Goal: Transaction & Acquisition: Purchase product/service

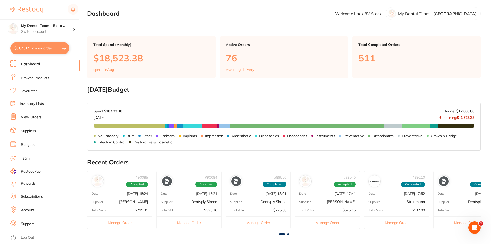
drag, startPoint x: 34, startPoint y: 89, endPoint x: 148, endPoint y: 84, distance: 113.9
click at [35, 89] on link "Favourites" at bounding box center [28, 91] width 17 height 5
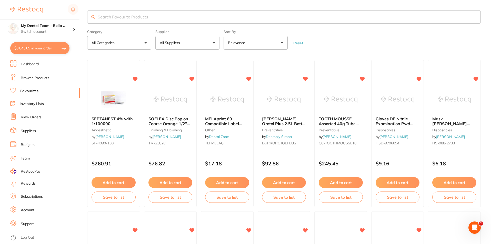
click at [31, 63] on link "Dashboard" at bounding box center [30, 64] width 18 height 5
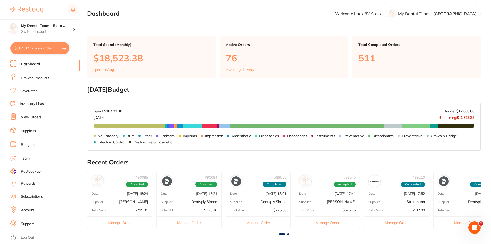
click at [37, 92] on link "Favourites" at bounding box center [28, 91] width 17 height 5
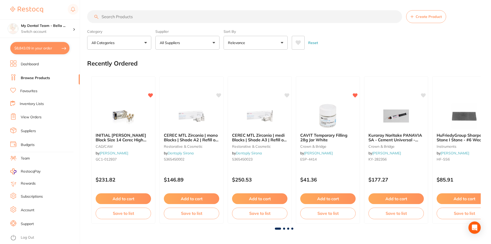
click at [44, 105] on li "Inventory Lists" at bounding box center [44, 104] width 69 height 7
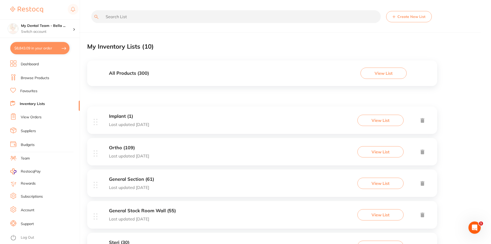
click at [139, 145] on div "Ortho (109) Last updated [DATE] View List" at bounding box center [262, 151] width 350 height 27
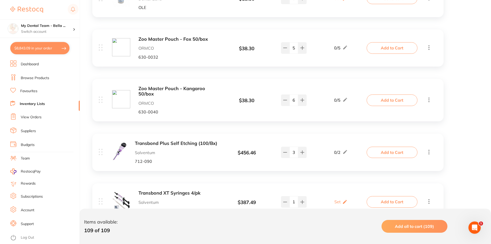
scroll to position [359, 0]
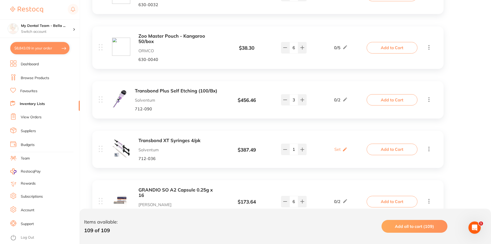
drag, startPoint x: 184, startPoint y: 145, endPoint x: 413, endPoint y: 108, distance: 232.1
click at [173, 144] on b "Transbond XT Syringes 4/pk" at bounding box center [178, 140] width 81 height 5
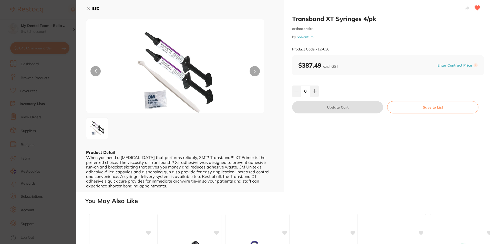
click at [92, 10] on button "ESC" at bounding box center [92, 8] width 13 height 9
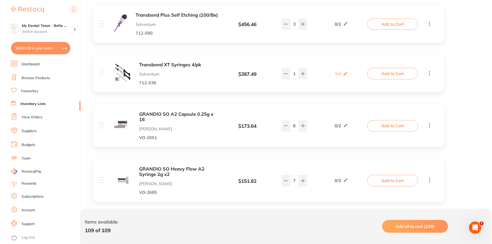
scroll to position [436, 0]
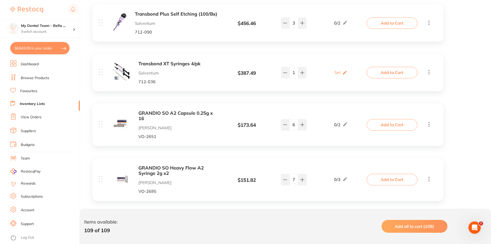
click at [405, 180] on button "Add to Cart" at bounding box center [392, 179] width 51 height 11
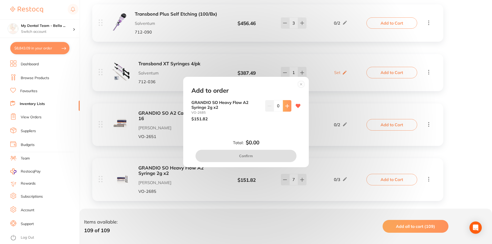
click at [285, 108] on button at bounding box center [287, 105] width 8 height 11
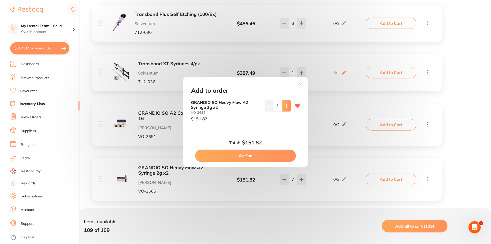
scroll to position [0, 0]
click at [285, 108] on button at bounding box center [287, 105] width 8 height 11
type input "4"
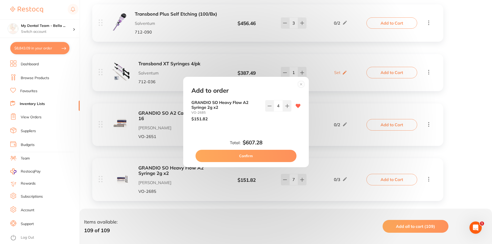
click at [266, 159] on button "Confirm" at bounding box center [246, 156] width 101 height 12
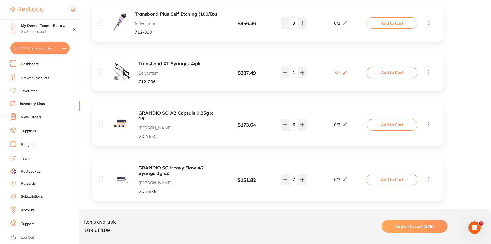
click at [45, 42] on button "$9,511.10 in your order" at bounding box center [39, 48] width 59 height 12
checkbox input "true"
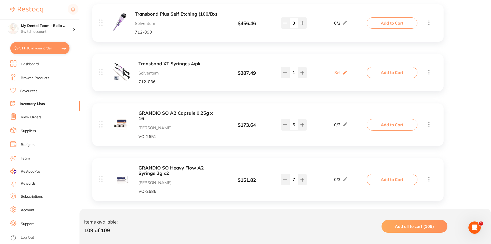
checkbox input "true"
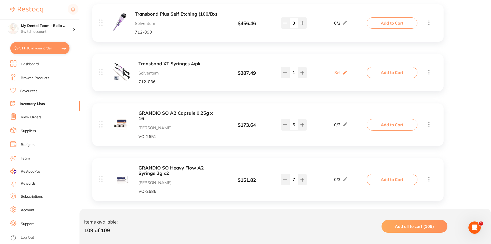
checkbox input "true"
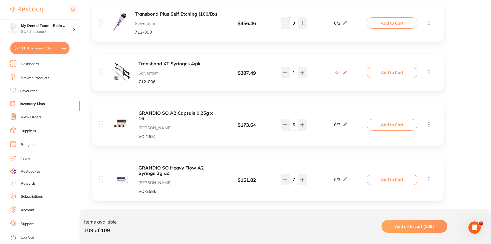
checkbox input "true"
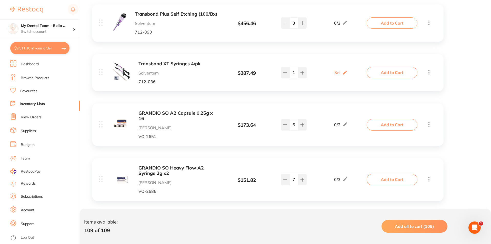
checkbox input "true"
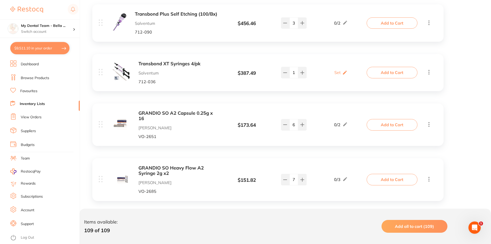
checkbox input "true"
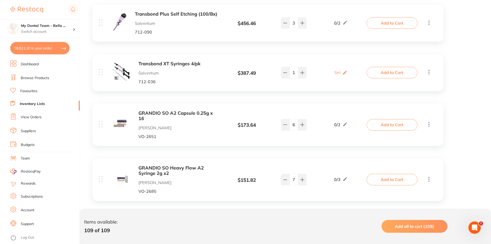
checkbox input "true"
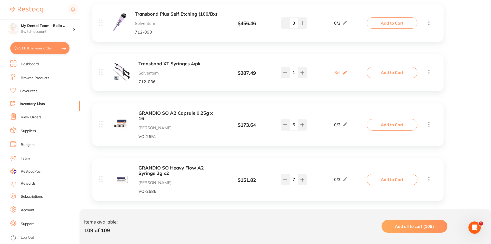
checkbox input "true"
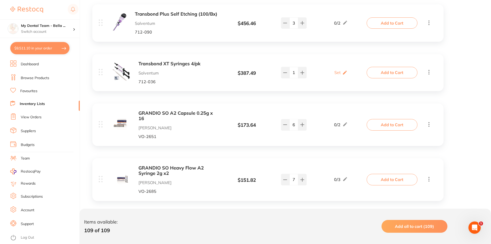
checkbox input "true"
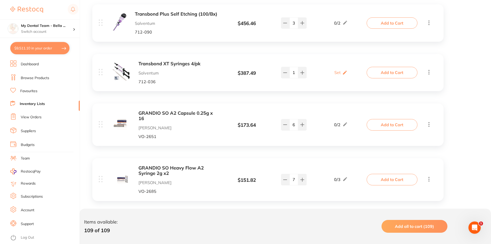
checkbox input "true"
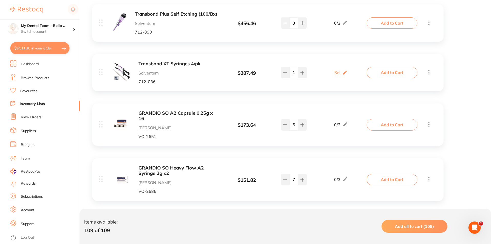
checkbox input "true"
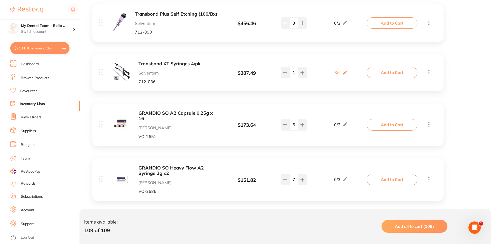
checkbox input "true"
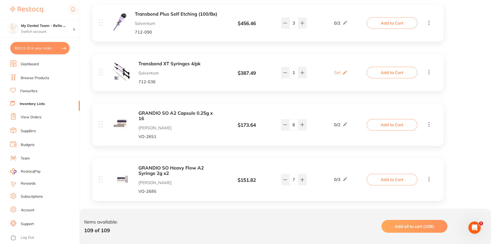
checkbox input "true"
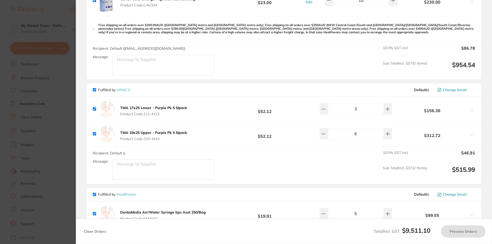
scroll to position [256, 0]
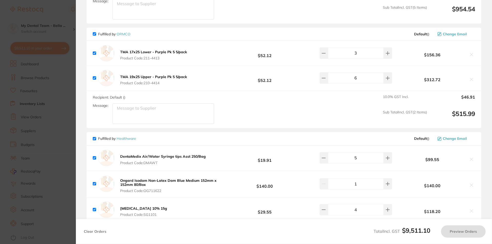
checkbox input "true"
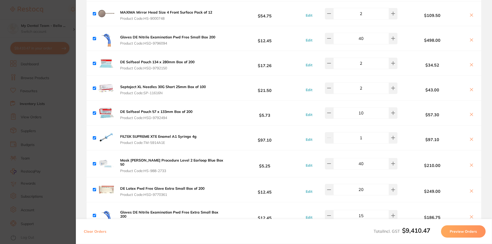
scroll to position [1718, 0]
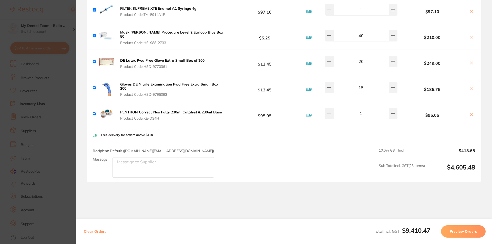
click at [69, 95] on section "Update RRP Set your pre negotiated price for this item. Item Agreed RRP (excl. …" at bounding box center [246, 122] width 492 height 244
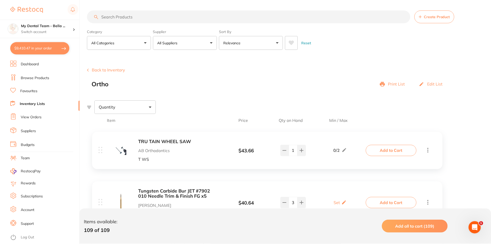
scroll to position [436, 0]
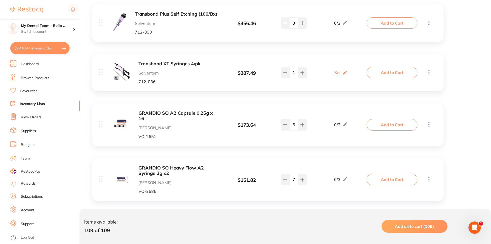
click at [53, 54] on button "$9,410.47 in your order" at bounding box center [39, 48] width 59 height 12
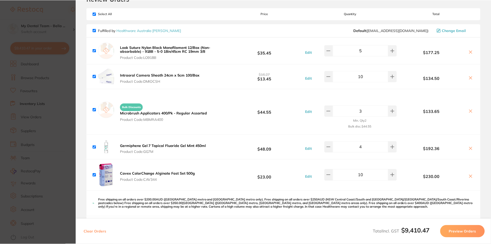
scroll to position [0, 0]
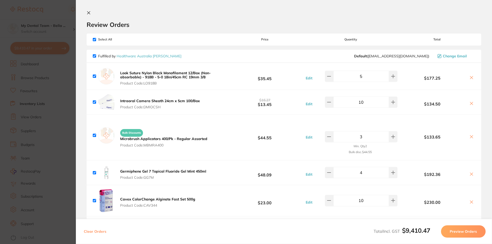
click at [72, 80] on section "Update RRP Set your pre negotiated price for this item. Item Agreed RRP (excl. …" at bounding box center [246, 122] width 492 height 244
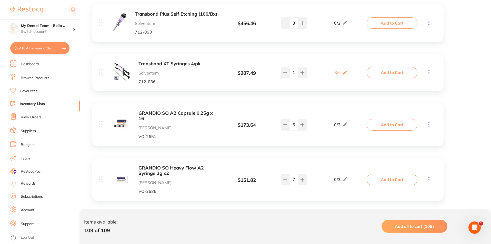
click at [188, 179] on div "GRANDIO SO Heavy Flow A2 Syringe 2g x2 [PERSON_NAME] [PERSON_NAME]-2685" at bounding box center [178, 180] width 81 height 28
click at [158, 172] on b "GRANDIO SO Heavy Flow A2 Syringe 2g x2" at bounding box center [178, 171] width 81 height 11
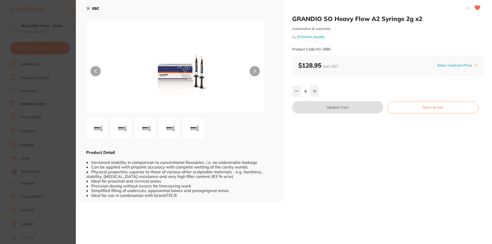
click at [93, 6] on button "ESC" at bounding box center [92, 8] width 13 height 9
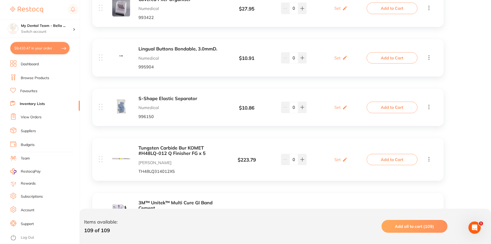
scroll to position [718, 0]
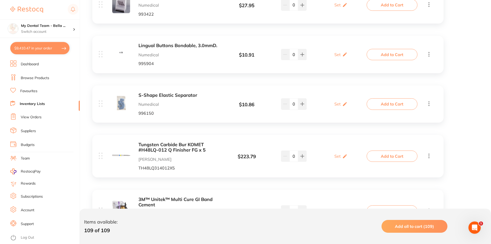
click at [197, 45] on b "Lingual Buttons Bondable, 3.0mmD." at bounding box center [178, 45] width 81 height 5
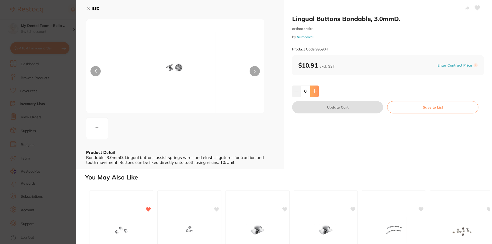
click at [312, 89] on button at bounding box center [314, 91] width 8 height 11
type input "1"
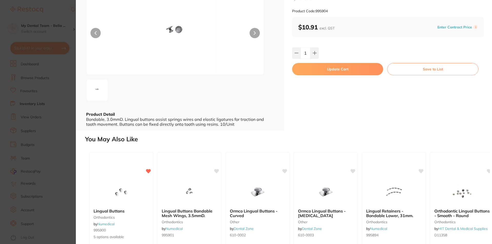
scroll to position [77, 0]
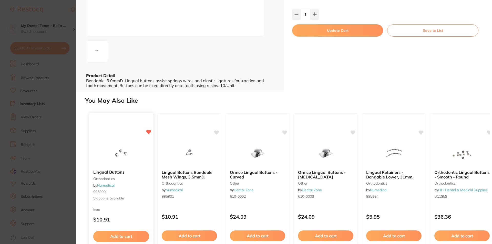
click at [123, 150] on img at bounding box center [121, 153] width 34 height 26
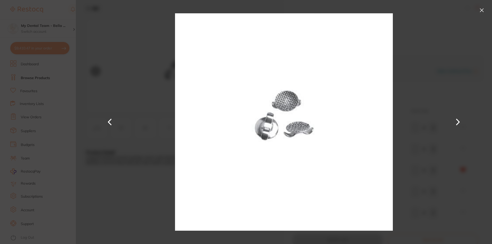
click at [481, 9] on button at bounding box center [482, 10] width 8 height 8
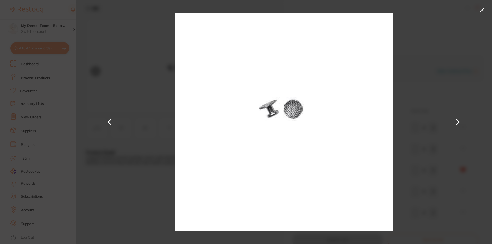
click at [482, 11] on button at bounding box center [482, 10] width 8 height 8
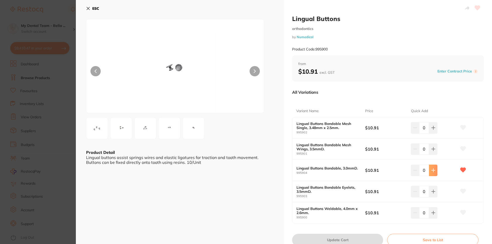
click at [435, 173] on button at bounding box center [433, 170] width 8 height 11
type input "2"
click at [355, 240] on button "Update Cart" at bounding box center [337, 240] width 91 height 12
checkbox input "false"
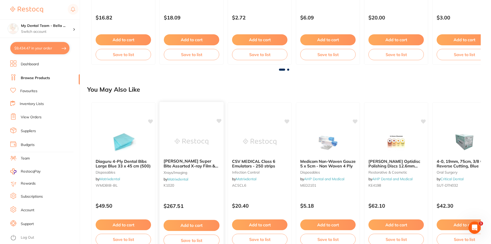
scroll to position [248, 0]
